Goal: Information Seeking & Learning: Learn about a topic

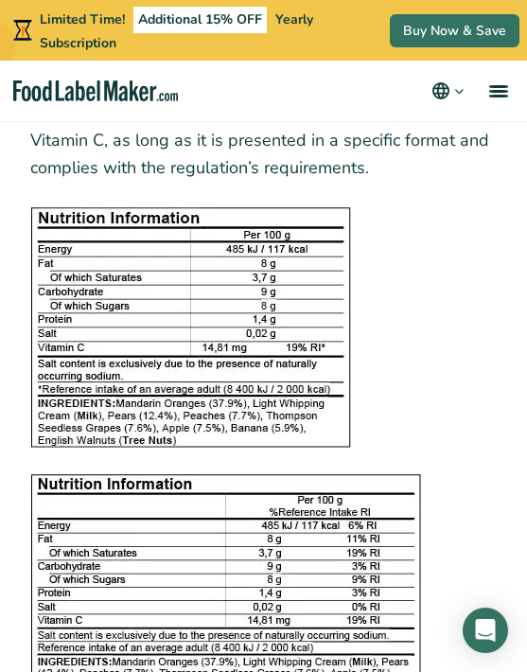
scroll to position [2676, 0]
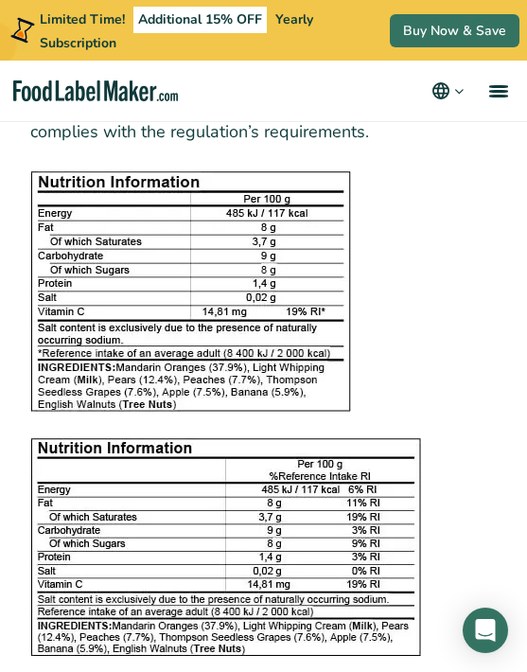
scroll to position [2712, 0]
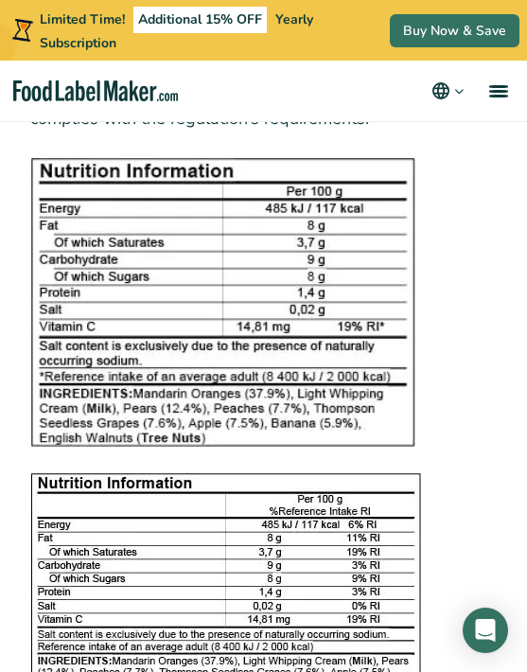
scroll to position [2729, 0]
